Goal: Find specific page/section: Find specific page/section

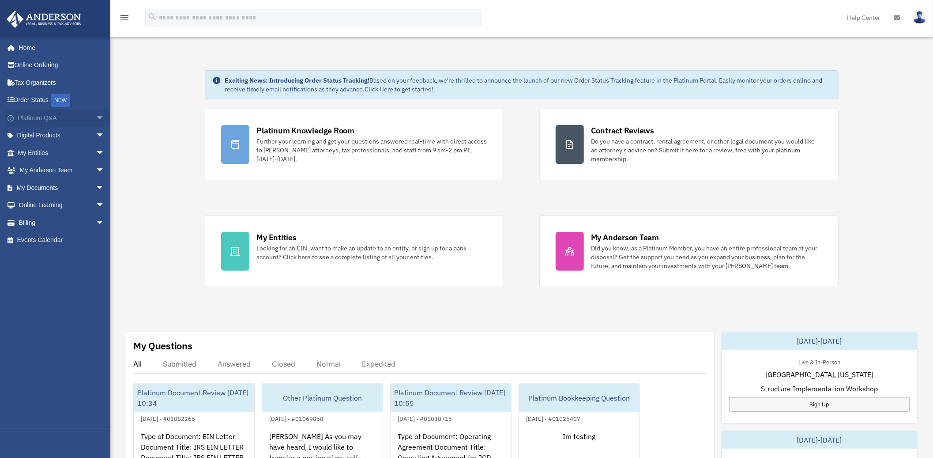
click at [96, 120] on span "arrow_drop_down" at bounding box center [105, 118] width 18 height 18
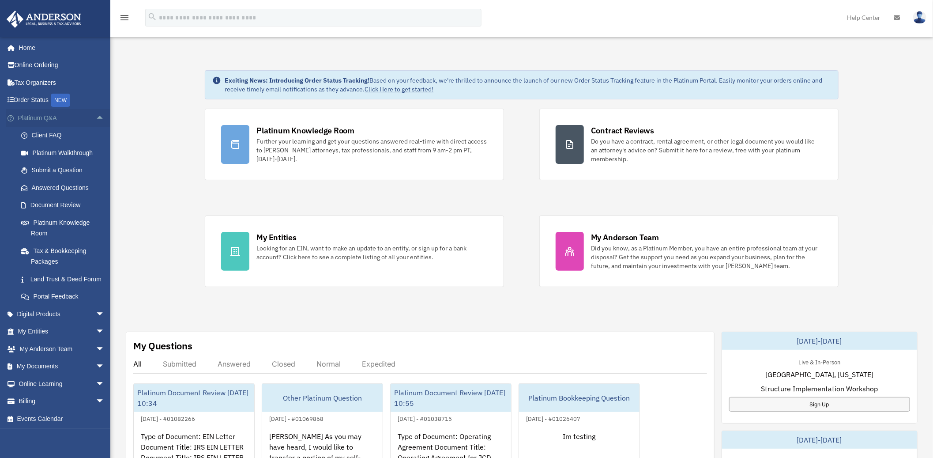
click at [96, 120] on span "arrow_drop_up" at bounding box center [105, 118] width 18 height 18
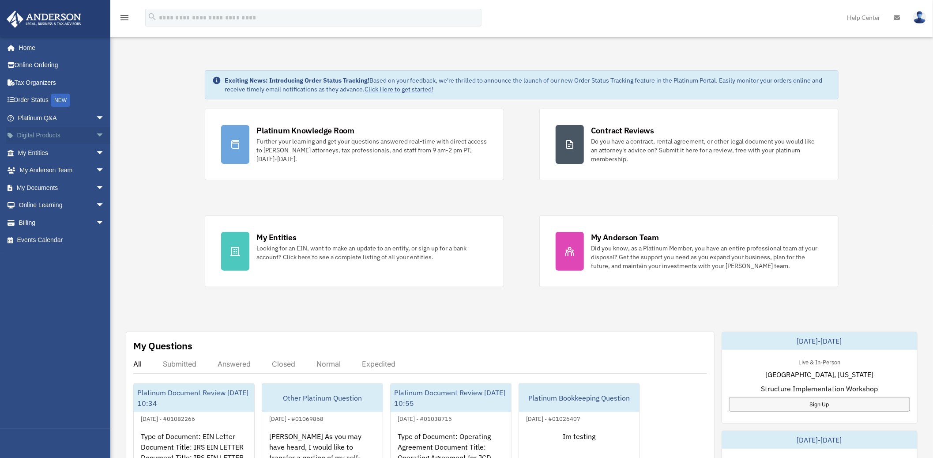
click at [96, 138] on span "arrow_drop_down" at bounding box center [105, 136] width 18 height 18
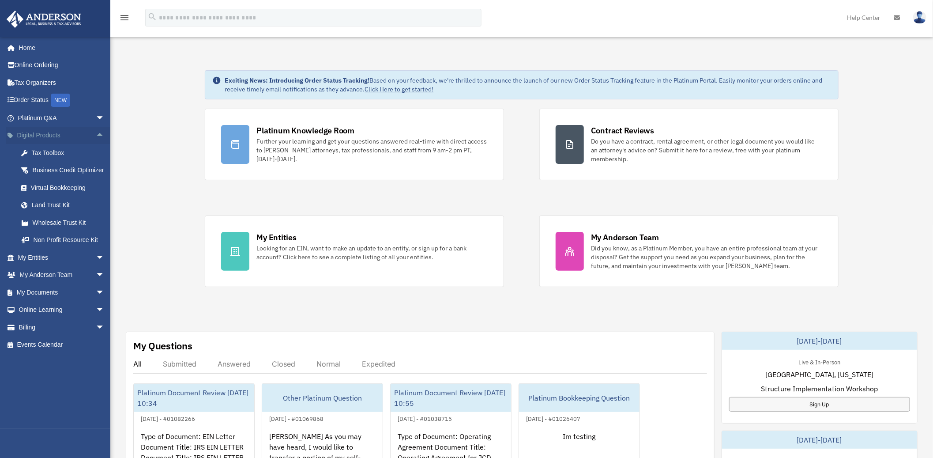
click at [96, 138] on span "arrow_drop_up" at bounding box center [105, 136] width 18 height 18
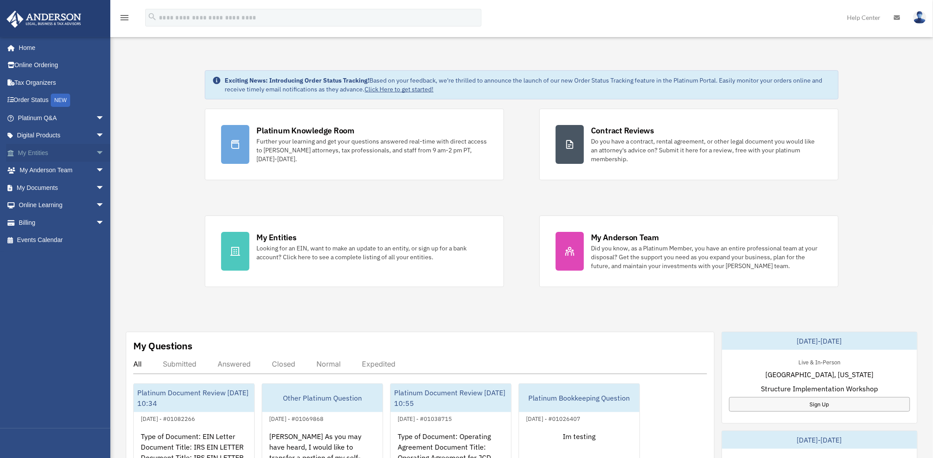
click at [96, 157] on span "arrow_drop_down" at bounding box center [105, 153] width 18 height 18
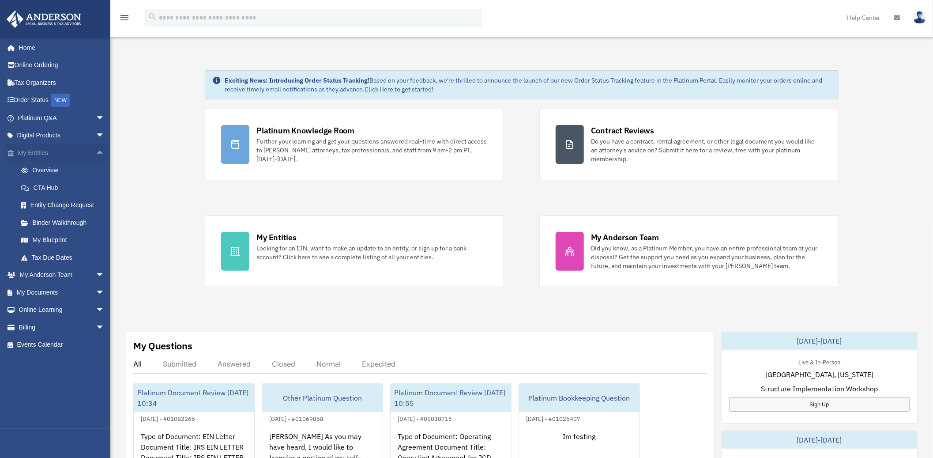
click at [96, 157] on span "arrow_drop_up" at bounding box center [105, 153] width 18 height 18
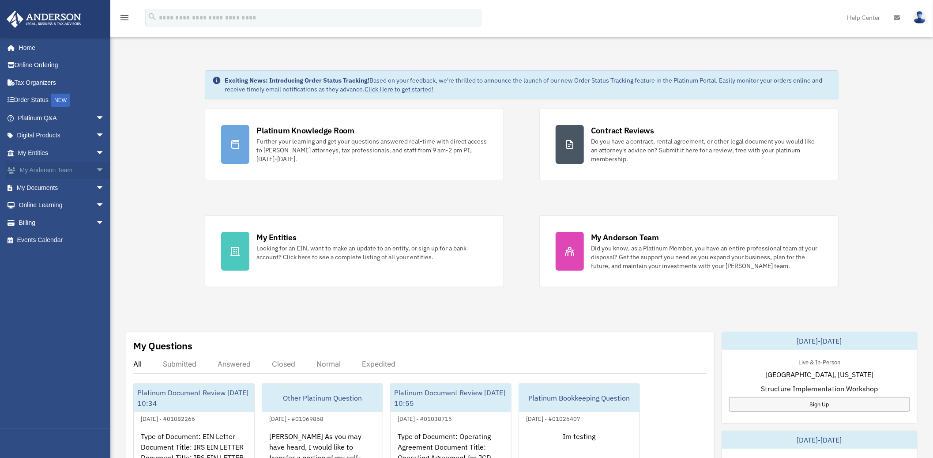
click at [96, 171] on span "arrow_drop_down" at bounding box center [105, 171] width 18 height 18
click at [96, 171] on span "arrow_drop_up" at bounding box center [105, 171] width 18 height 18
click at [96, 186] on span "arrow_drop_down" at bounding box center [105, 188] width 18 height 18
click at [58, 224] on link "Meeting Minutes" at bounding box center [64, 223] width 105 height 18
